Goal: Information Seeking & Learning: Learn about a topic

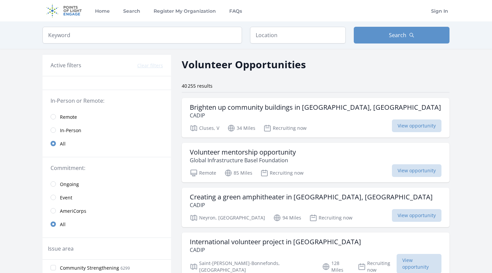
click at [78, 112] on link "Remote" at bounding box center [106, 116] width 128 height 13
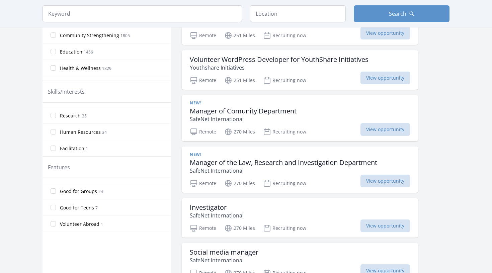
scroll to position [159, 0]
click at [56, 208] on input "Good for Teens 7" at bounding box center [53, 207] width 5 height 5
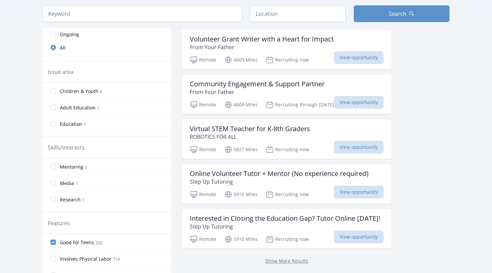
scroll to position [160, 0]
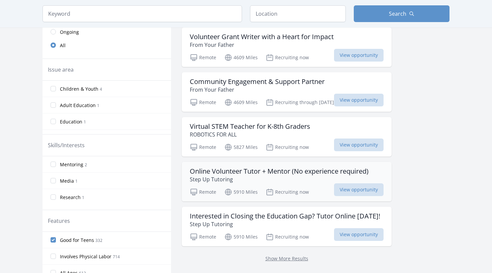
click at [304, 174] on h3 "Online Volunteer Tutor + Mentor (No experience required)" at bounding box center [279, 171] width 179 height 8
click at [347, 236] on span "View opportunity" at bounding box center [359, 234] width 50 height 13
click at [367, 193] on span "View opportunity" at bounding box center [359, 189] width 50 height 13
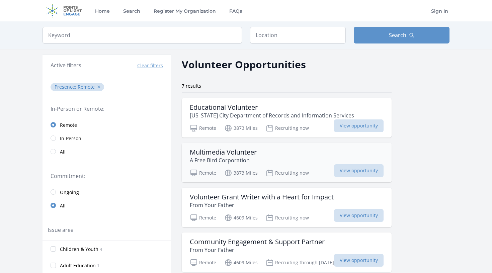
scroll to position [0, 0]
click at [351, 172] on span "View opportunity" at bounding box center [359, 170] width 50 height 13
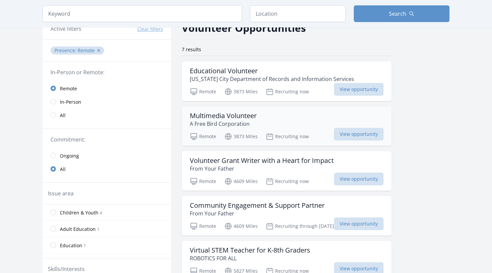
scroll to position [37, 0]
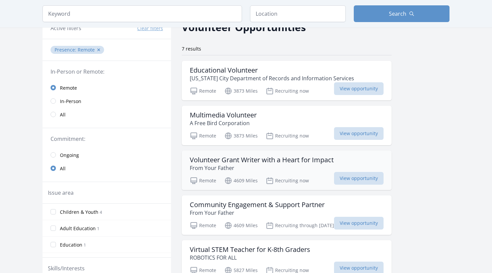
click at [254, 161] on h3 "Volunteer Grant Writer with a Heart for Impact" at bounding box center [262, 160] width 144 height 8
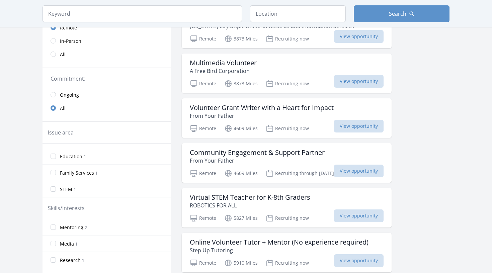
scroll to position [93, 0]
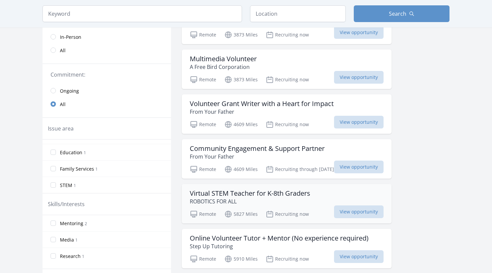
click at [344, 204] on div "Virtual STEM Teacher for K-8th Graders ROBOTICS FOR ALL" at bounding box center [287, 197] width 194 height 16
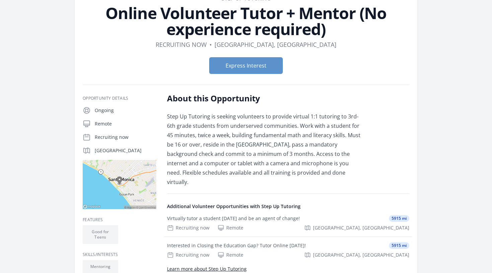
scroll to position [47, 0]
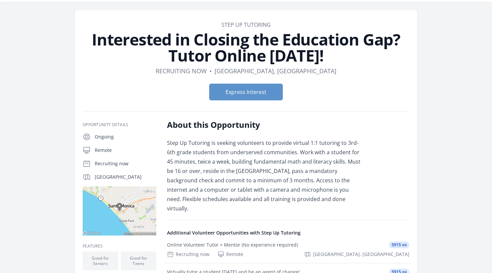
scroll to position [30, 0]
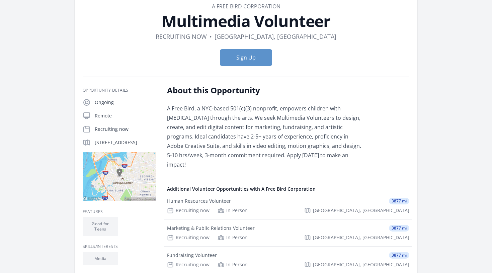
scroll to position [38, 0]
click at [221, 224] on div "Marketing & Public Relations Volunteer" at bounding box center [211, 227] width 88 height 7
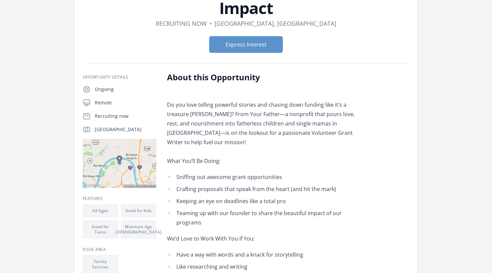
scroll to position [64, 0]
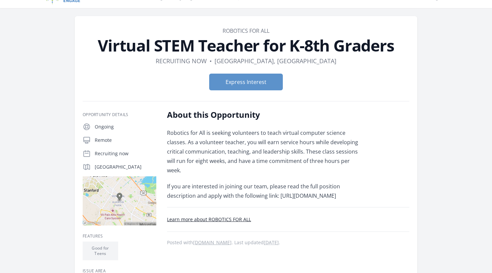
scroll to position [14, 0]
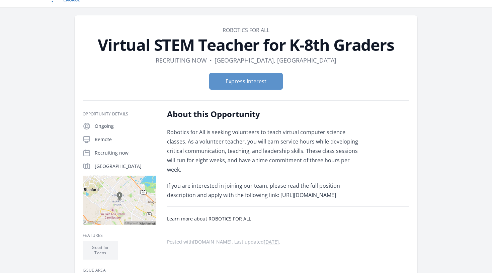
click at [233, 195] on p "If you are interested in joining our team, please read the full position descri…" at bounding box center [265, 190] width 196 height 19
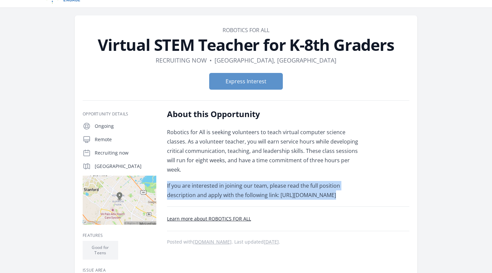
click at [233, 195] on p "If you are interested in joining our team, please read the full position descri…" at bounding box center [265, 190] width 196 height 19
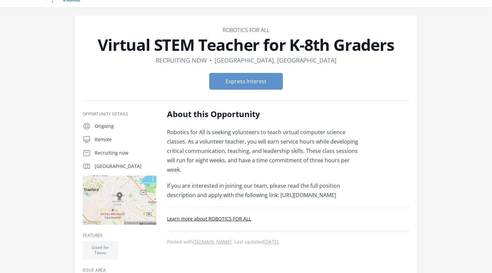
click at [289, 198] on p "If you are interested in joining our team, please read the full position descri…" at bounding box center [265, 190] width 196 height 19
drag, startPoint x: 317, startPoint y: 197, endPoint x: 167, endPoint y: 197, distance: 149.9
click at [167, 197] on p "If you are interested in joining our team, please read the full position descri…" at bounding box center [265, 190] width 196 height 19
copy p "[URL][DOMAIN_NAME]"
click at [244, 200] on div "About this Opportunity Robotics for All is seeking volunteers to teach virtual …" at bounding box center [288, 202] width 242 height 186
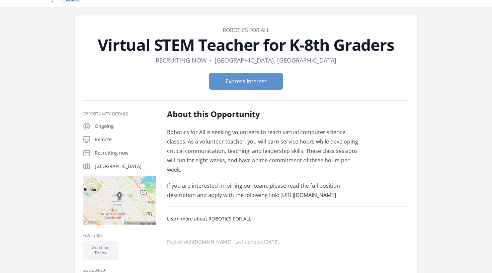
click at [244, 195] on p "If you are interested in joining our team, please read the full position descri…" at bounding box center [265, 190] width 196 height 19
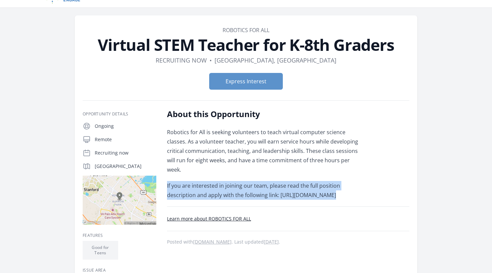
click at [244, 195] on p "If you are interested in joining our team, please read the full position descri…" at bounding box center [265, 190] width 196 height 19
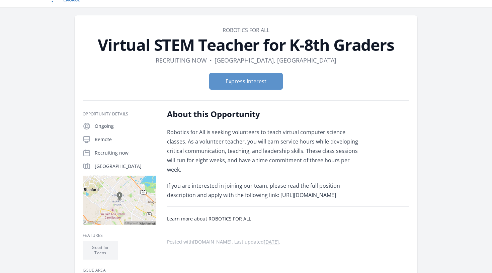
click at [228, 195] on p "If you are interested in joining our team, please read the full position descri…" at bounding box center [265, 190] width 196 height 19
drag, startPoint x: 166, startPoint y: 196, endPoint x: 311, endPoint y: 199, distance: 144.9
click at [311, 199] on div "Opportunity Details Ongoing Remote Recruiting now [GEOGRAPHIC_DATA]" at bounding box center [246, 202] width 326 height 186
copy p "[URL][DOMAIN_NAME]"
